Goal: Task Accomplishment & Management: Manage account settings

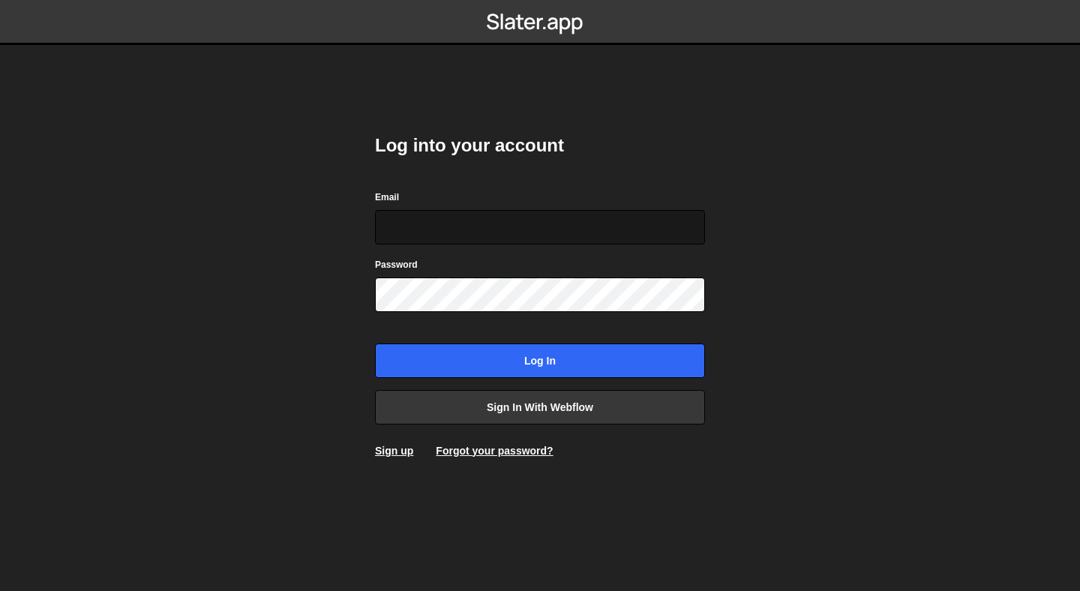
type input "saumya.raikwar@everlab.com.au"
click at [541, 212] on input "saumya.raikwar@everlab.com.au" at bounding box center [540, 227] width 330 height 34
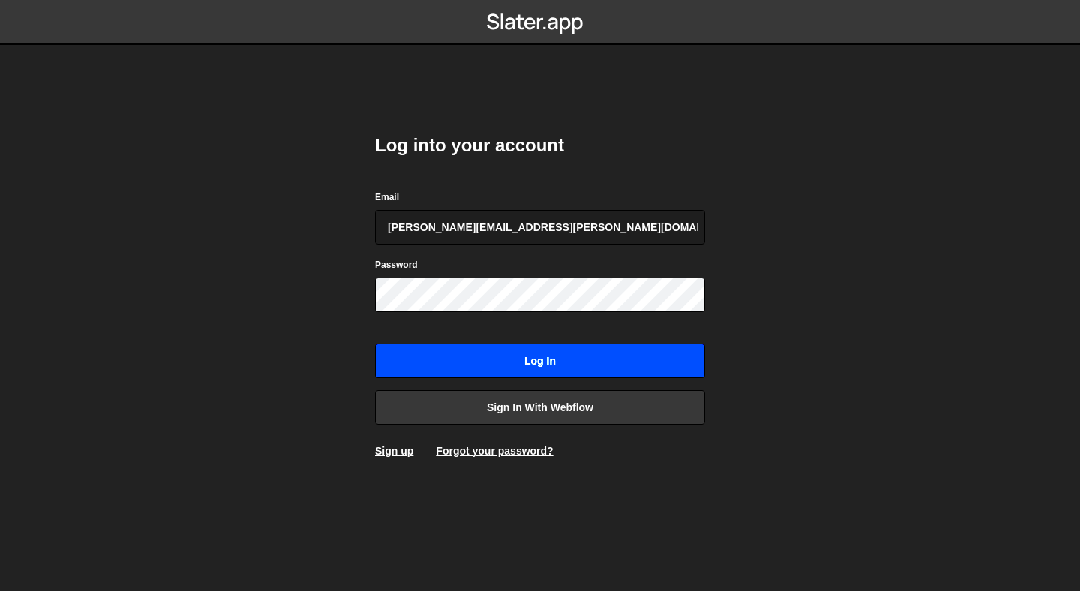
click at [405, 353] on input "Log in" at bounding box center [540, 360] width 330 height 34
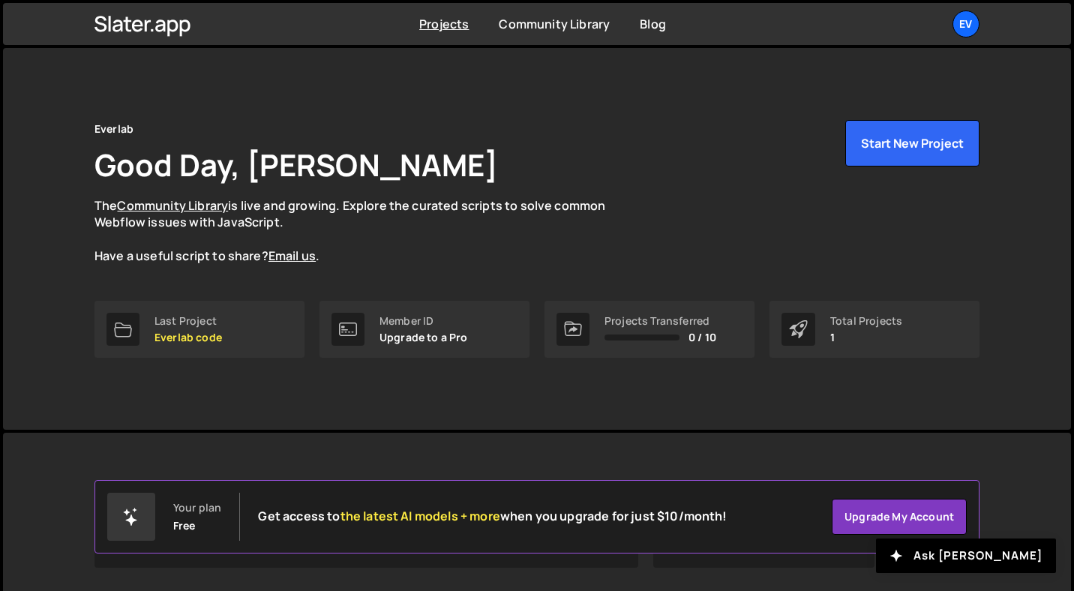
scroll to position [8, 0]
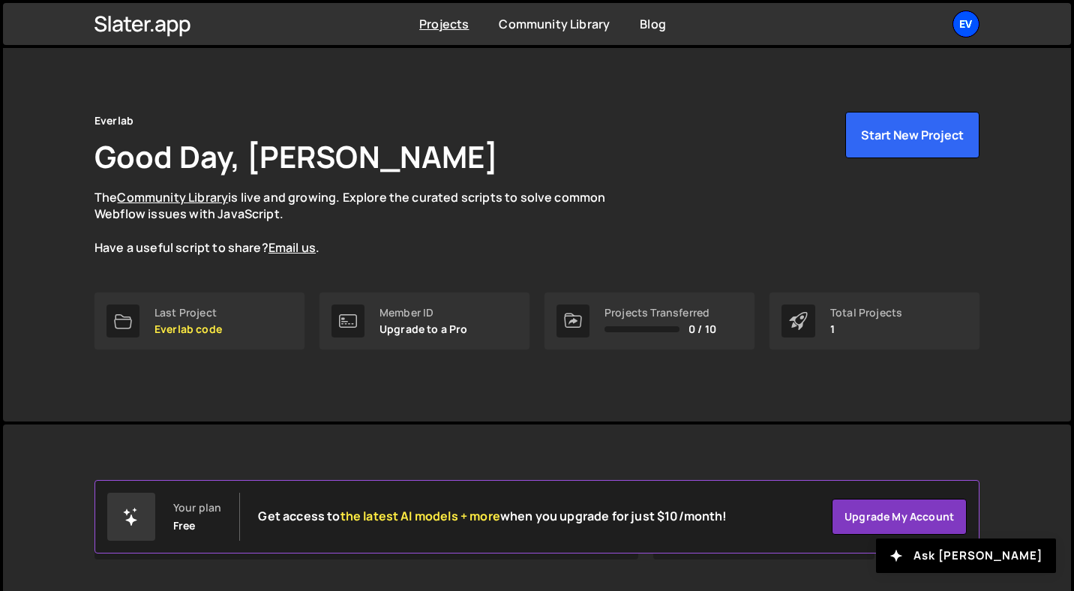
click at [960, 25] on div "Ev" at bounding box center [965, 23] width 27 height 27
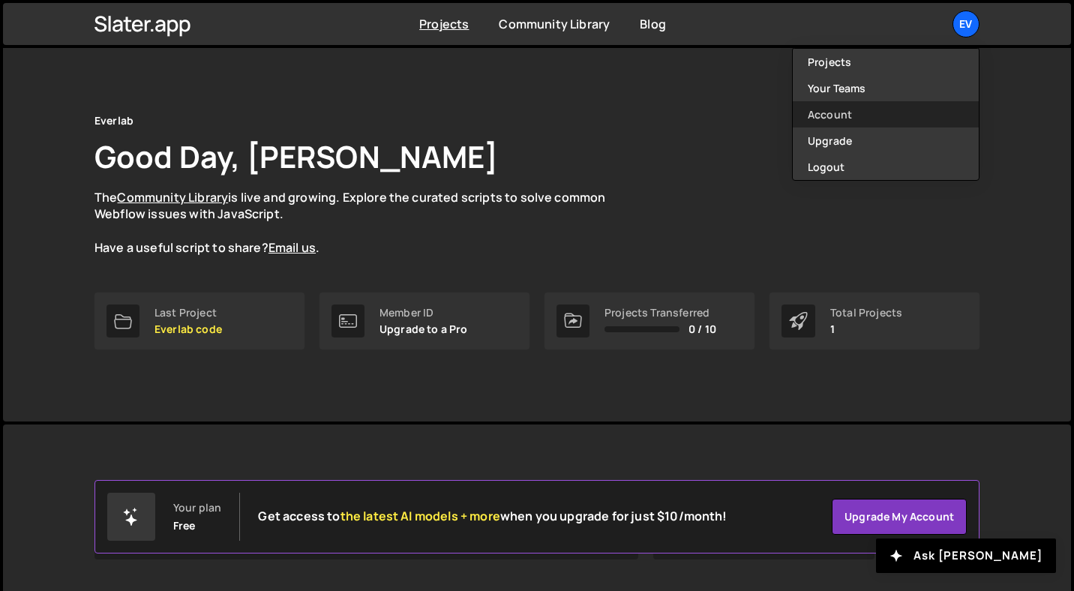
click at [936, 109] on link "Account" at bounding box center [886, 114] width 186 height 26
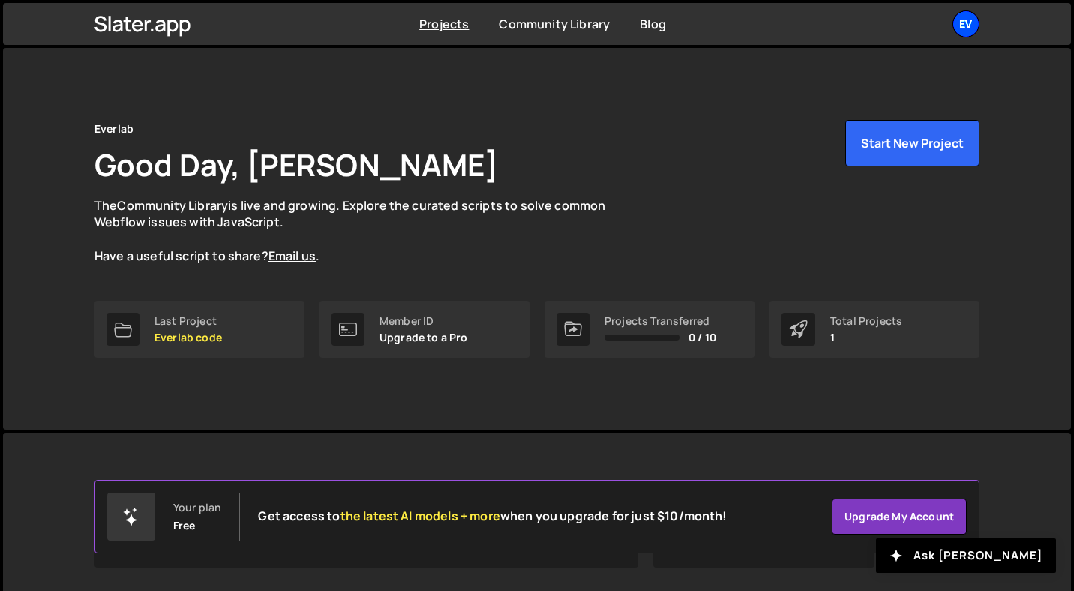
click at [960, 20] on div "Ev" at bounding box center [965, 23] width 27 height 27
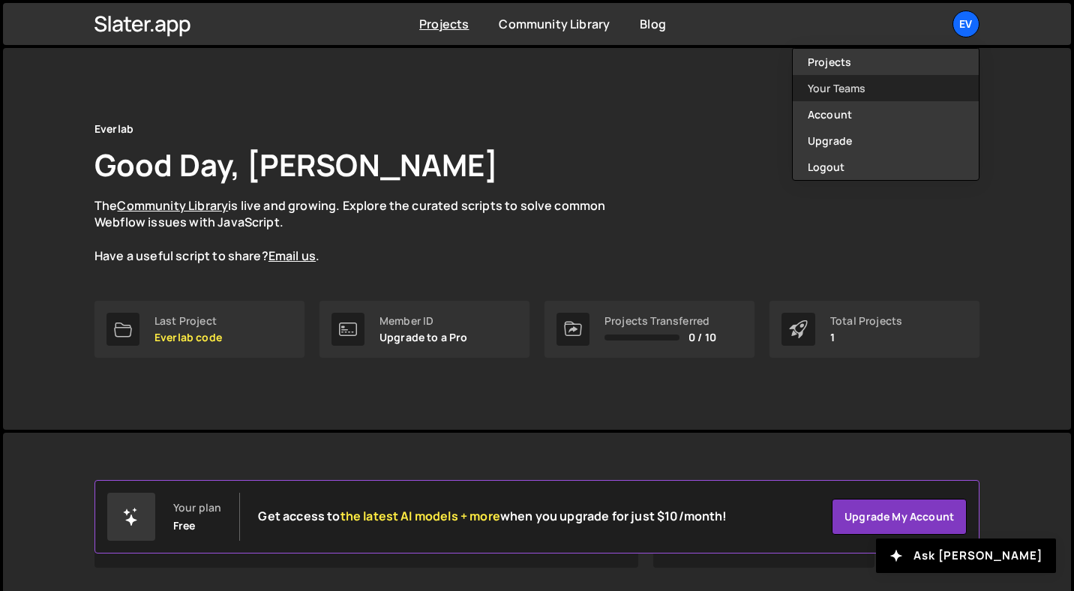
click at [929, 91] on link "Your Teams" at bounding box center [886, 88] width 186 height 26
